Goal: Check status: Check status

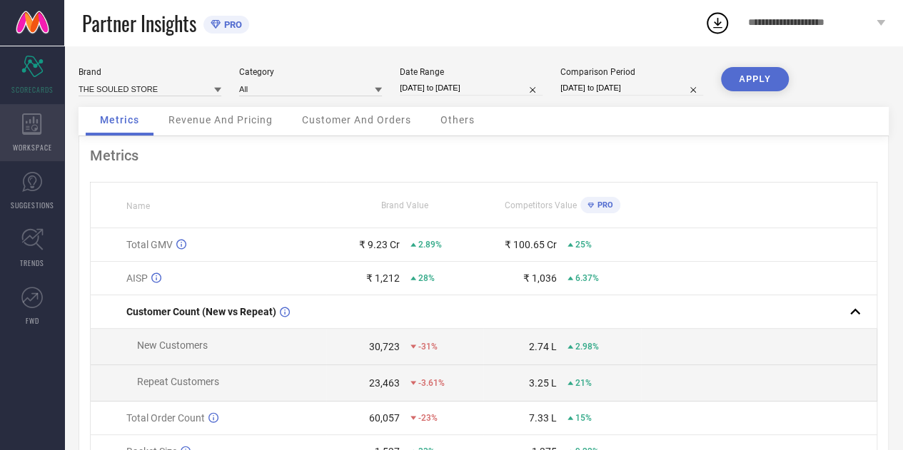
click at [29, 118] on icon at bounding box center [32, 123] width 20 height 21
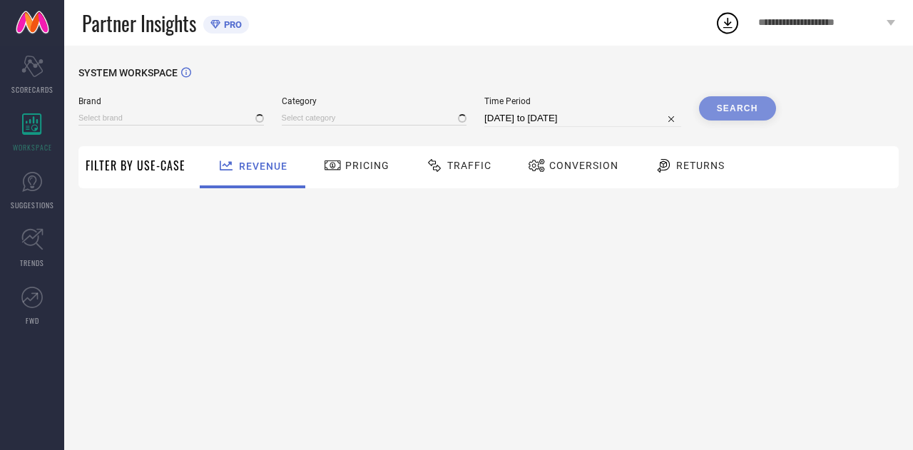
type input "THE SOULED STORE"
type input "All"
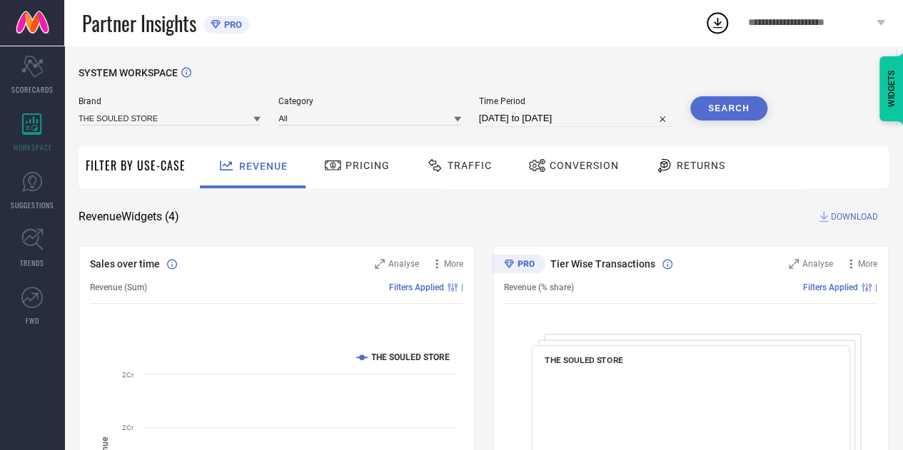
click at [485, 178] on div "Traffic" at bounding box center [458, 167] width 101 height 42
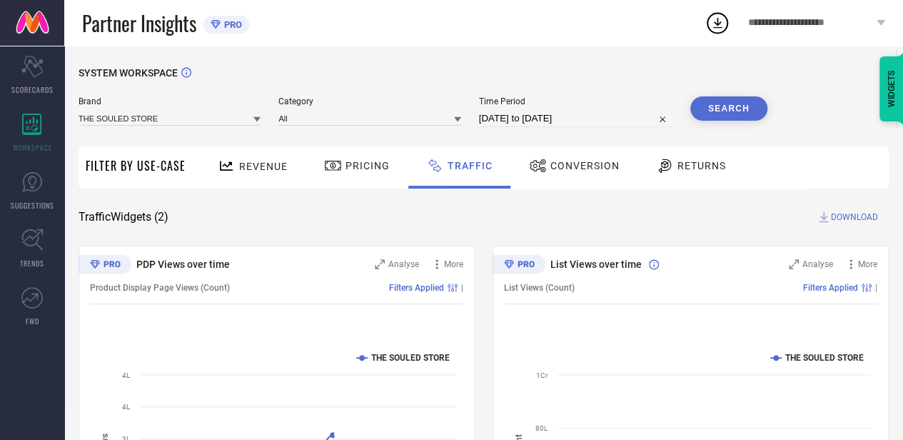
select select "7"
select select "2025"
select select "8"
select select "2025"
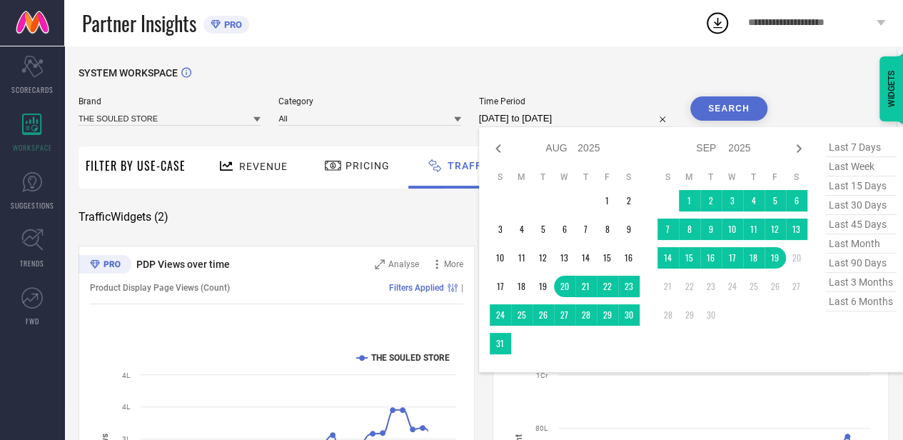
click at [635, 114] on input "[DATE] to [DATE]" at bounding box center [575, 118] width 193 height 17
click at [798, 236] on td "13" at bounding box center [796, 228] width 21 height 21
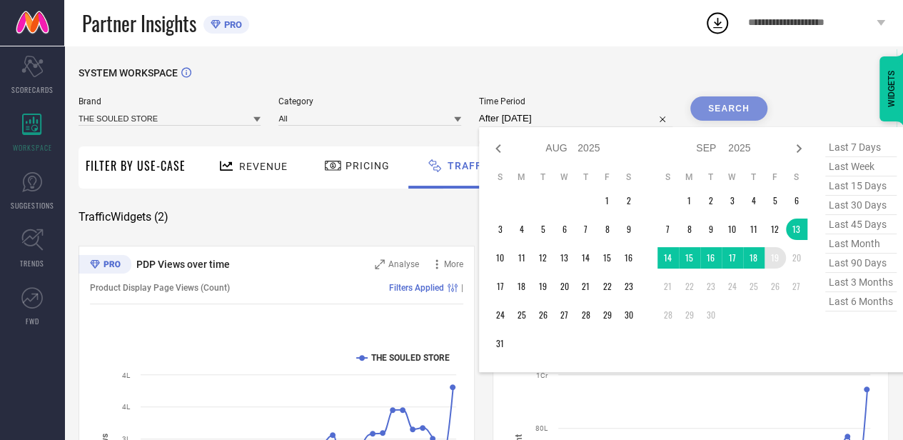
type input "[DATE] to [DATE]"
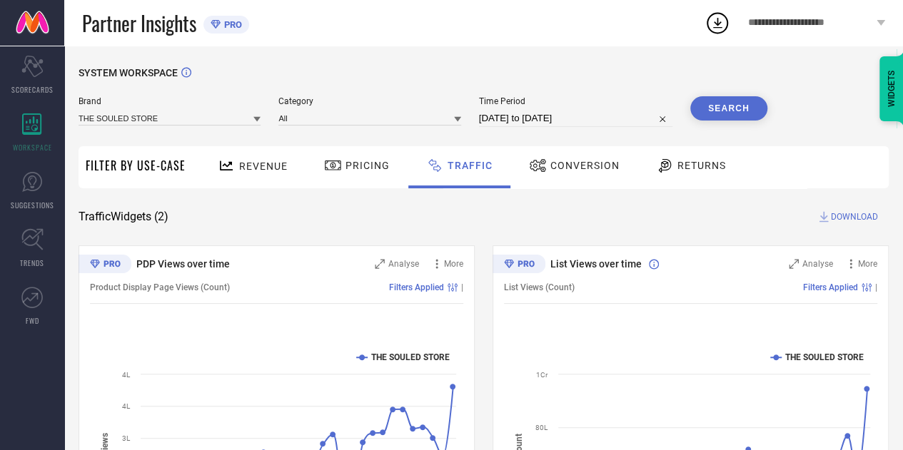
click at [726, 99] on button "Search" at bounding box center [728, 108] width 77 height 24
click at [831, 215] on span "DOWNLOAD" at bounding box center [854, 217] width 47 height 14
